Goal: Find specific page/section: Find specific page/section

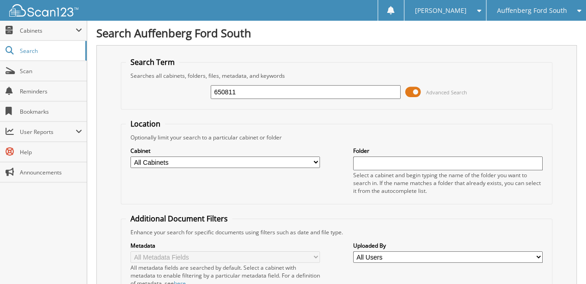
type input "650811"
click at [419, 91] on span at bounding box center [413, 92] width 16 height 14
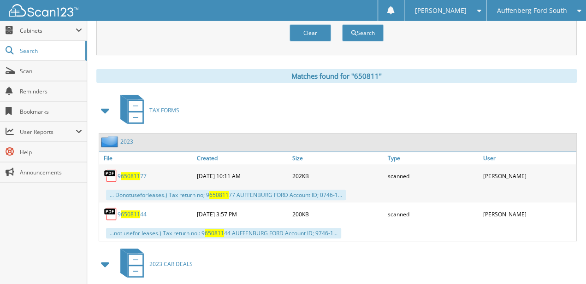
drag, startPoint x: 335, startPoint y: 140, endPoint x: 334, endPoint y: 178, distance: 37.8
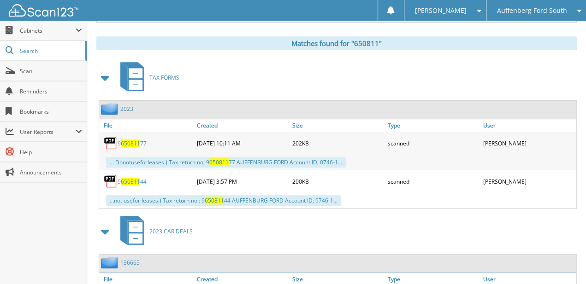
click at [564, 0] on div "Auffenberg Ford South" at bounding box center [536, 10] width 90 height 21
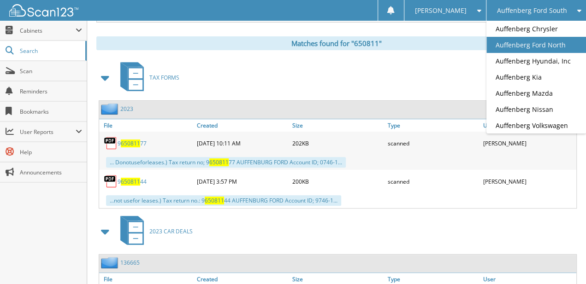
click at [553, 44] on link "Auffenberg Ford North" at bounding box center [536, 45] width 100 height 16
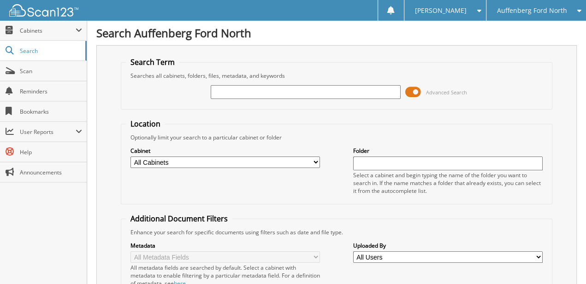
click at [230, 95] on input "text" at bounding box center [305, 92] width 189 height 14
click at [28, 66] on link "Scan" at bounding box center [43, 71] width 87 height 20
